Goal: Transaction & Acquisition: Purchase product/service

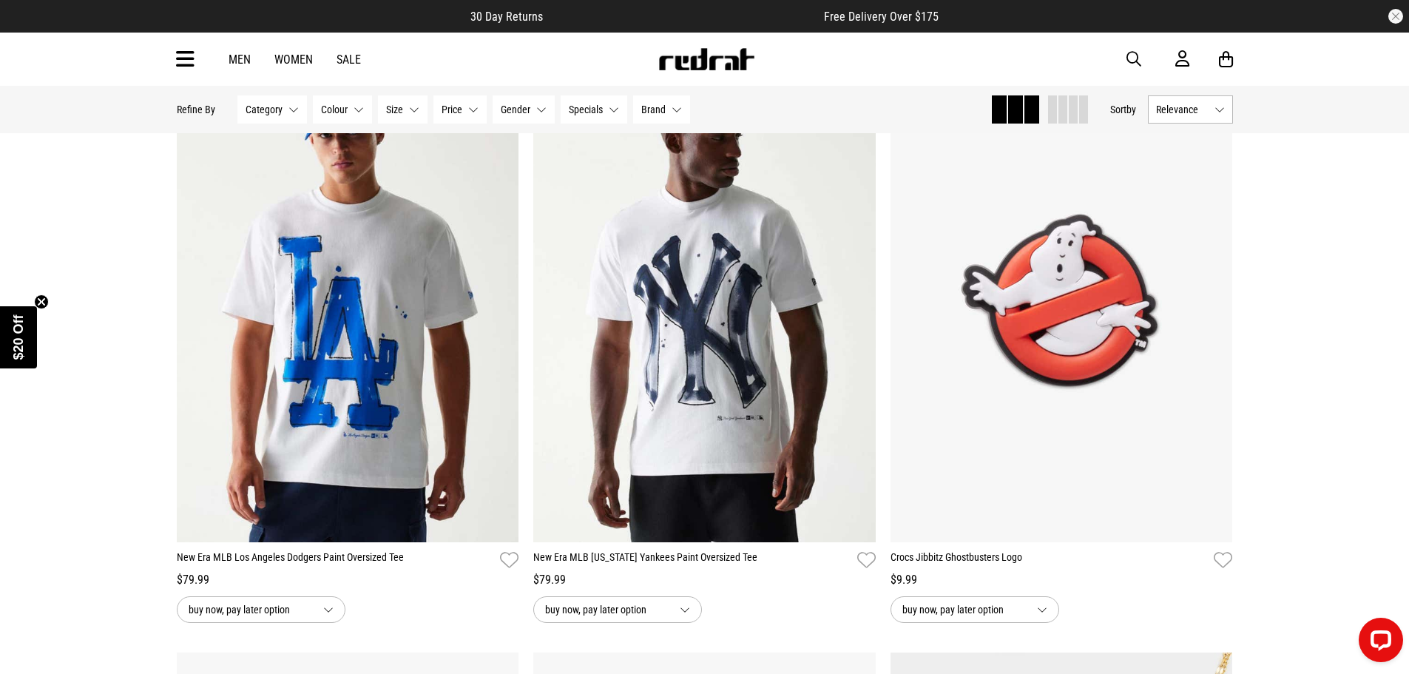
scroll to position [25542, 0]
click at [185, 61] on icon at bounding box center [185, 59] width 18 height 24
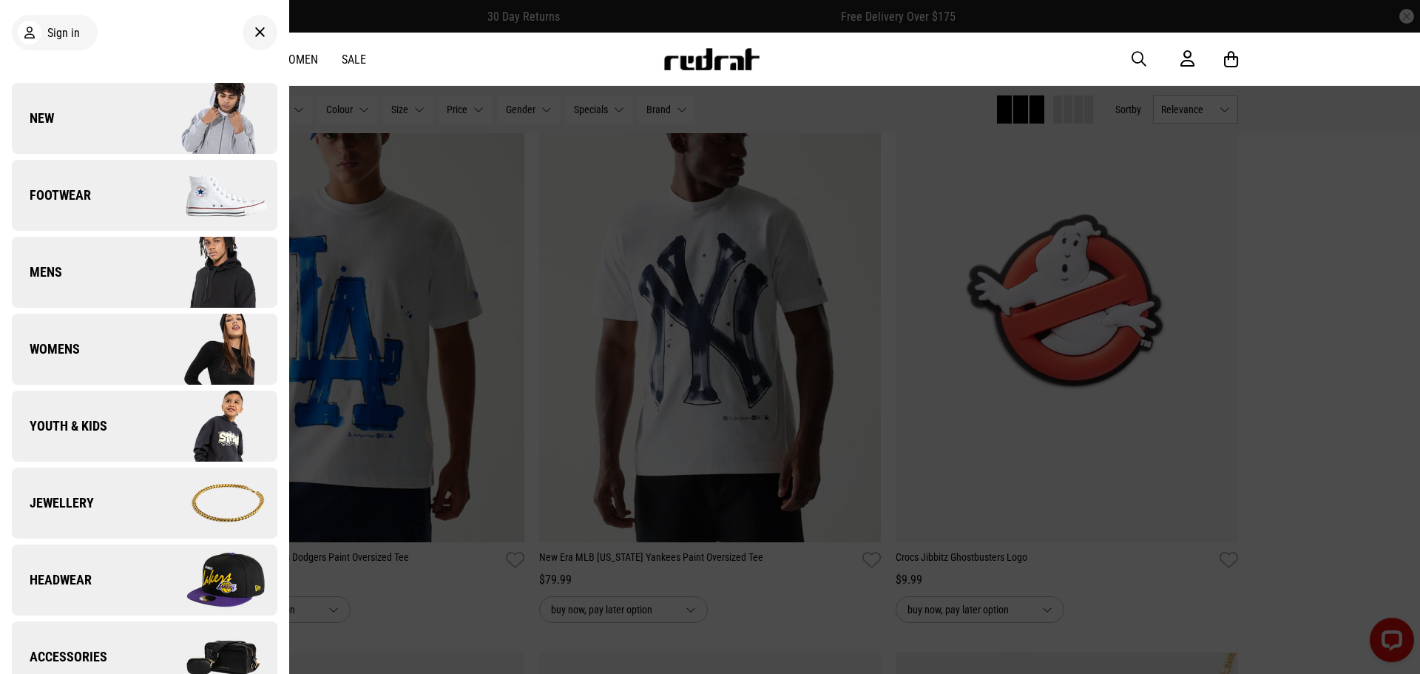
click at [55, 111] on link "New" at bounding box center [144, 118] width 265 height 71
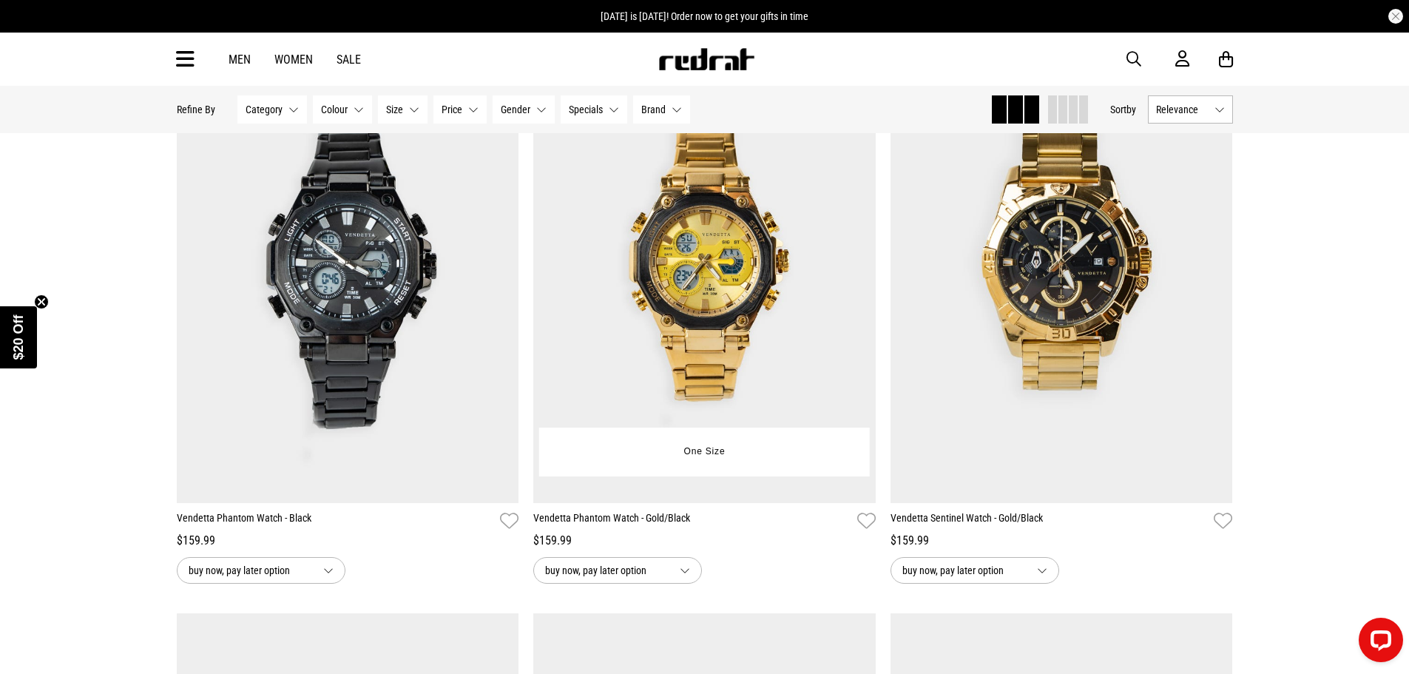
scroll to position [74, 0]
